Goal: Transaction & Acquisition: Purchase product/service

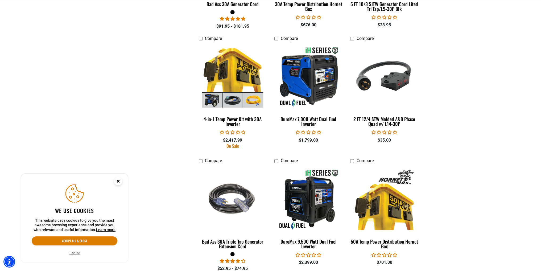
scroll to position [692, 0]
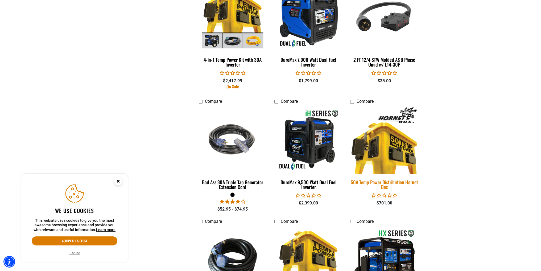
click at [379, 159] on img at bounding box center [384, 140] width 75 height 68
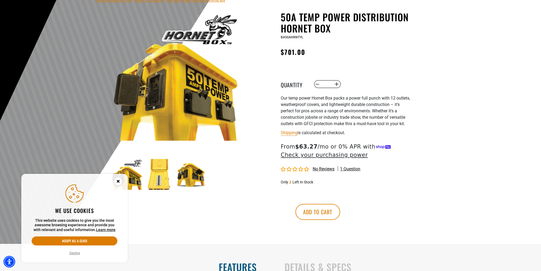
scroll to position [53, 0]
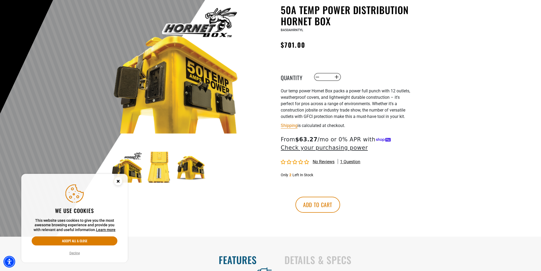
click at [166, 179] on img at bounding box center [159, 167] width 31 height 31
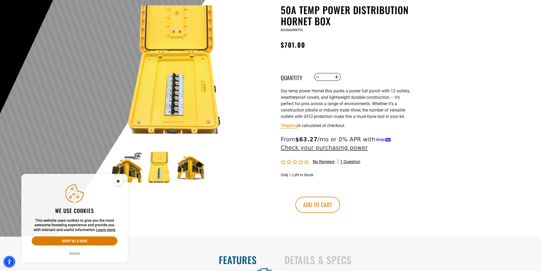
click at [188, 170] on img at bounding box center [191, 167] width 31 height 31
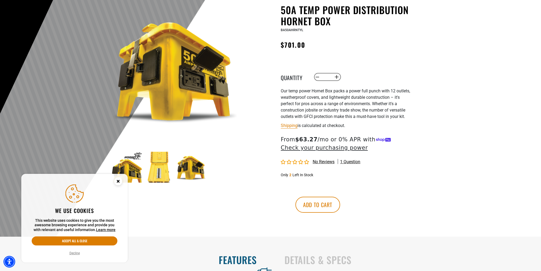
click at [228, 174] on ul at bounding box center [497, 167] width 770 height 31
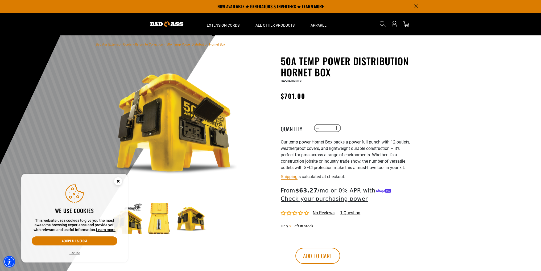
scroll to position [0, 0]
